Goal: Obtain resource: Download file/media

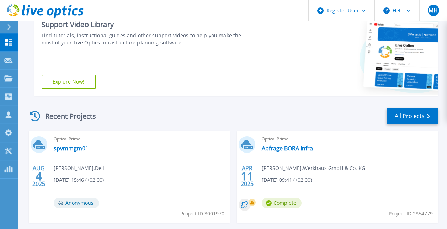
scroll to position [142, 0]
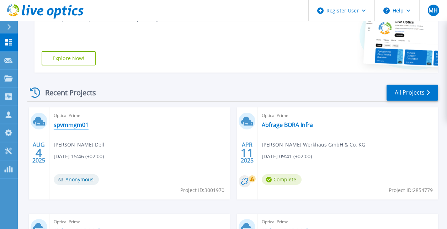
click at [84, 127] on link "spvmmgm01" at bounding box center [71, 124] width 35 height 7
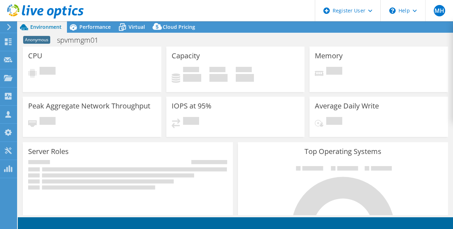
select select "USD"
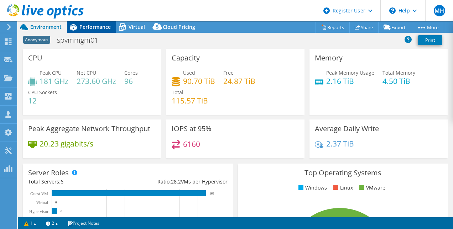
click at [100, 27] on span "Performance" at bounding box center [94, 26] width 31 height 7
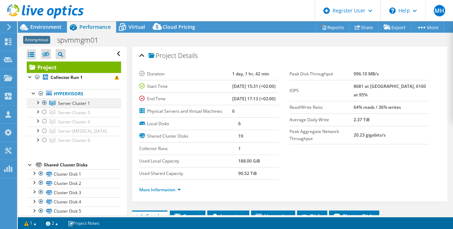
click at [38, 103] on div at bounding box center [37, 102] width 7 height 7
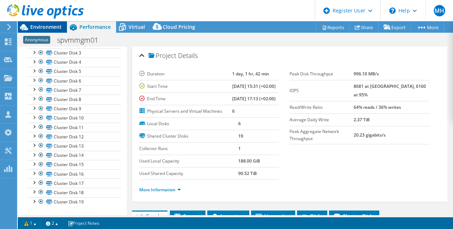
click at [52, 30] on span "Environment" at bounding box center [45, 26] width 31 height 7
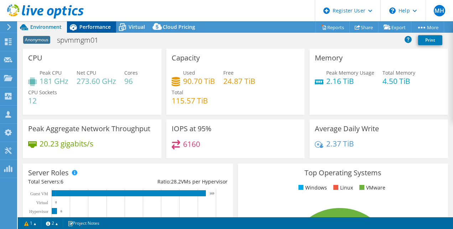
click at [99, 26] on span "Performance" at bounding box center [94, 26] width 31 height 7
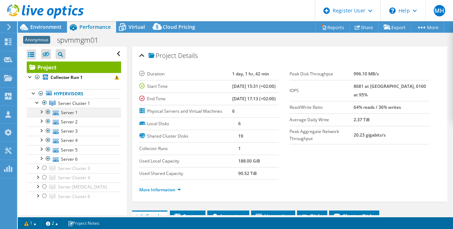
click at [42, 110] on div at bounding box center [40, 111] width 7 height 7
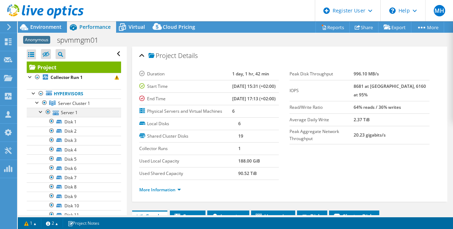
click at [42, 110] on div at bounding box center [40, 111] width 7 height 7
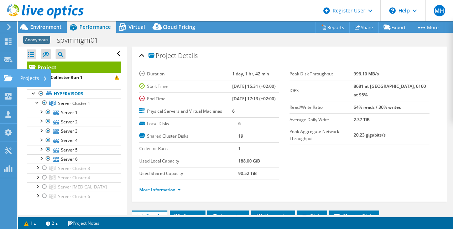
click at [28, 77] on div "Projects" at bounding box center [34, 78] width 34 height 18
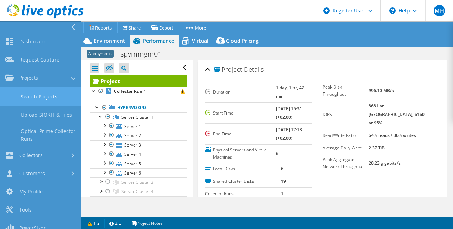
click at [43, 99] on link "Search Projects" at bounding box center [40, 97] width 81 height 18
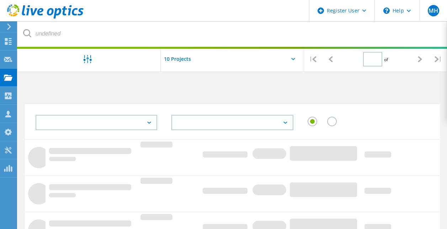
type input "1"
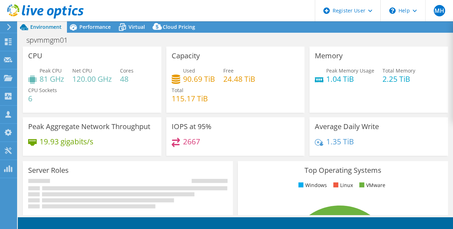
select select "EUFrankfurt"
select select "USD"
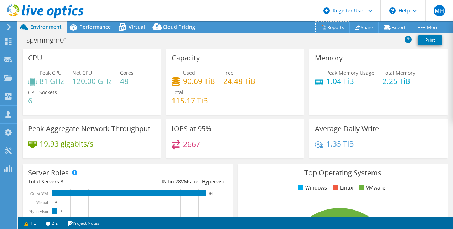
click at [328, 27] on link "Reports" at bounding box center [332, 27] width 34 height 11
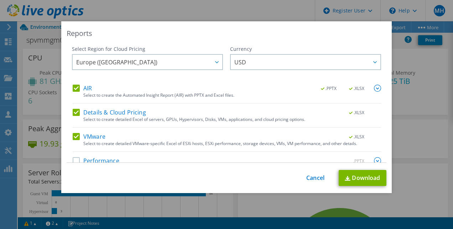
click at [74, 135] on label "VMware" at bounding box center [89, 136] width 33 height 7
click at [0, 0] on input "VMware" at bounding box center [0, 0] width 0 height 0
click at [77, 113] on label "Details & Cloud Pricing" at bounding box center [109, 112] width 73 height 7
click at [0, 0] on input "Details & Cloud Pricing" at bounding box center [0, 0] width 0 height 0
click at [374, 88] on img at bounding box center [377, 88] width 7 height 7
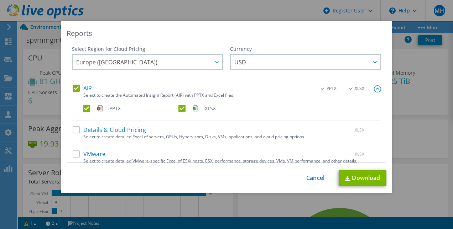
click at [179, 109] on label ".XLSX" at bounding box center [225, 108] width 94 height 7
click at [0, 0] on input ".XLSX" at bounding box center [0, 0] width 0 height 0
click at [352, 184] on link "Download" at bounding box center [362, 178] width 48 height 16
click at [281, 37] on div "Reports" at bounding box center [227, 33] width 320 height 10
click at [314, 179] on link "Cancel" at bounding box center [315, 178] width 18 height 7
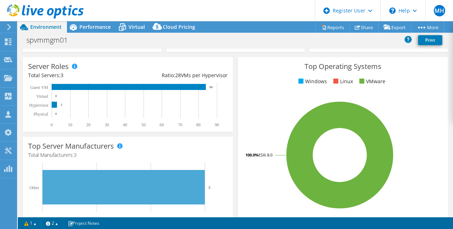
scroll to position [107, 0]
